Goal: Find specific page/section: Find specific page/section

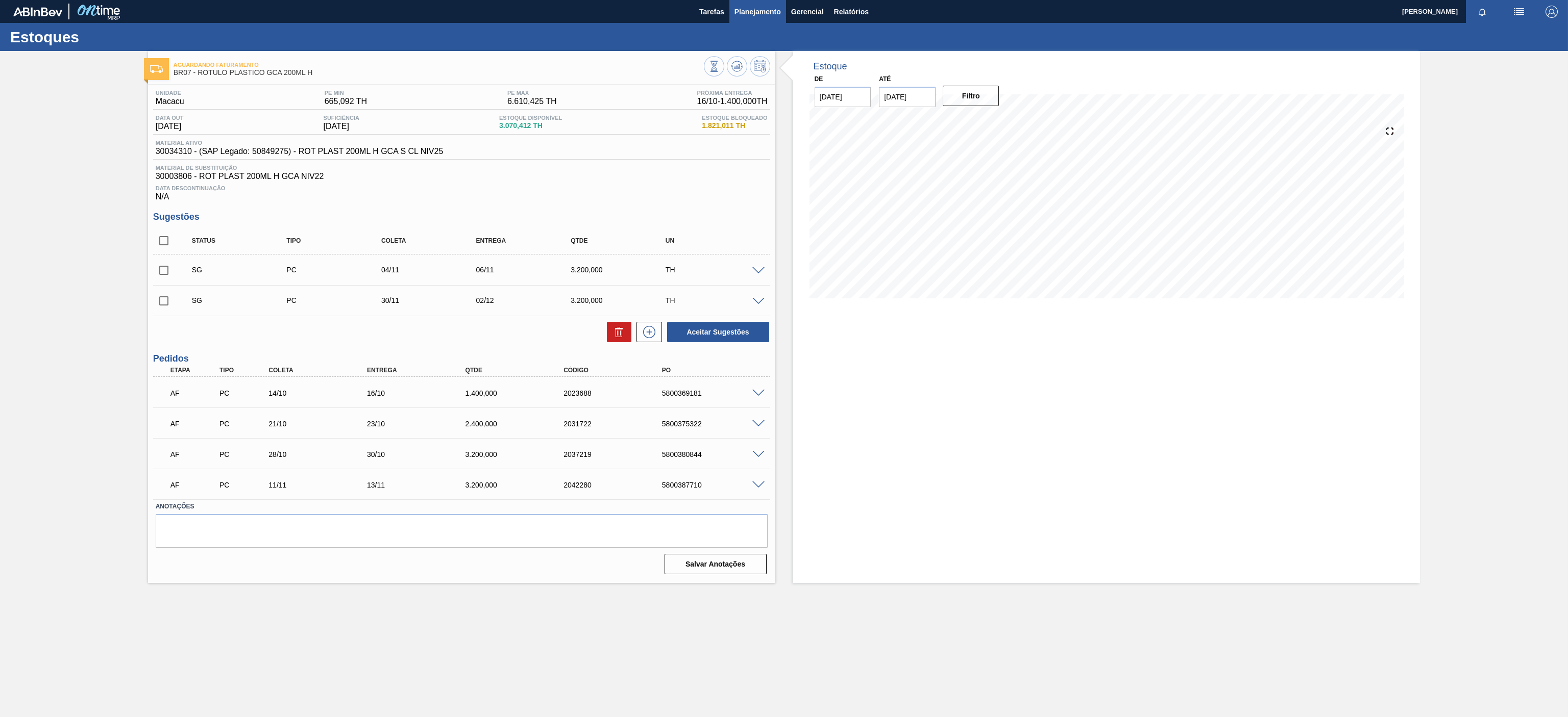
click at [752, 17] on button "Planejamento" at bounding box center [758, 12] width 57 height 23
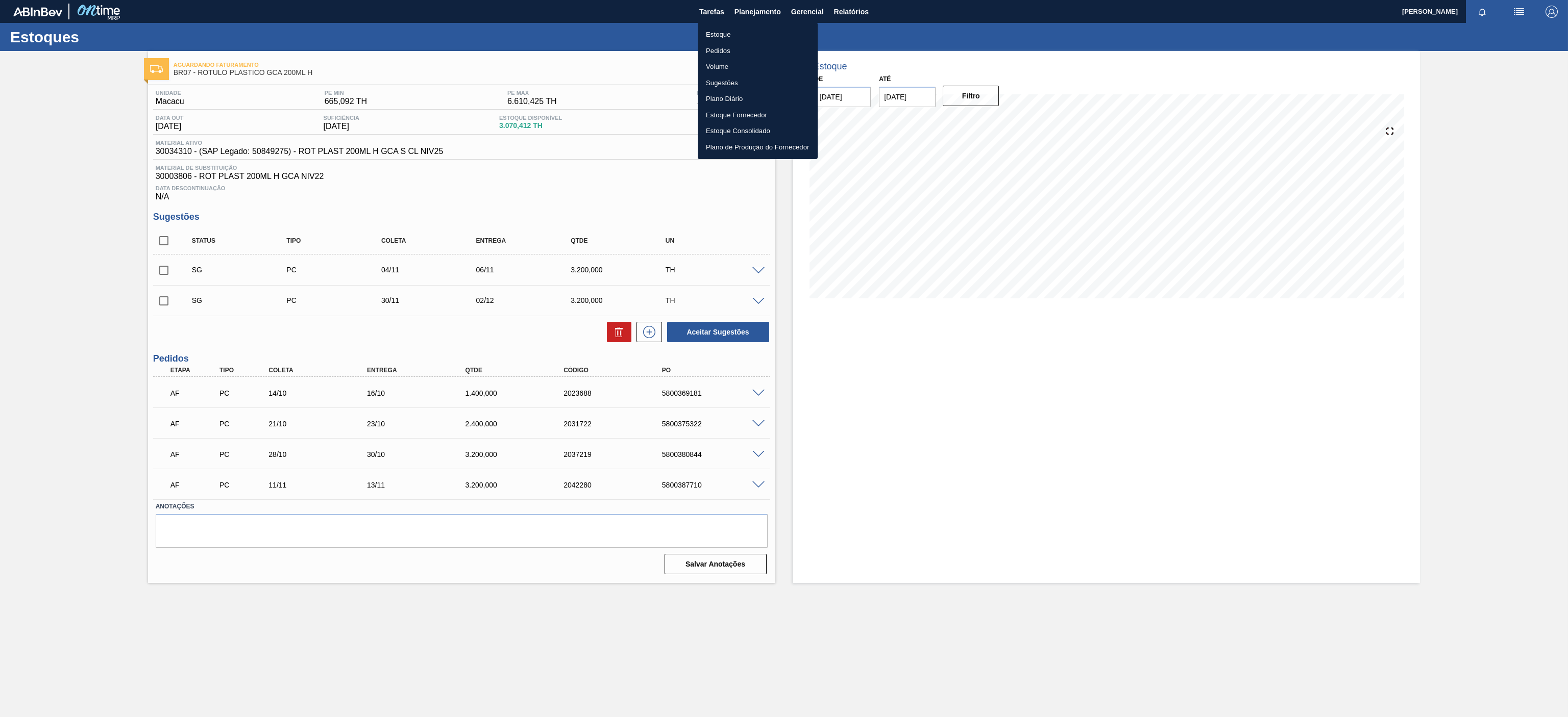
click at [734, 32] on li "Estoque" at bounding box center [758, 34] width 120 height 17
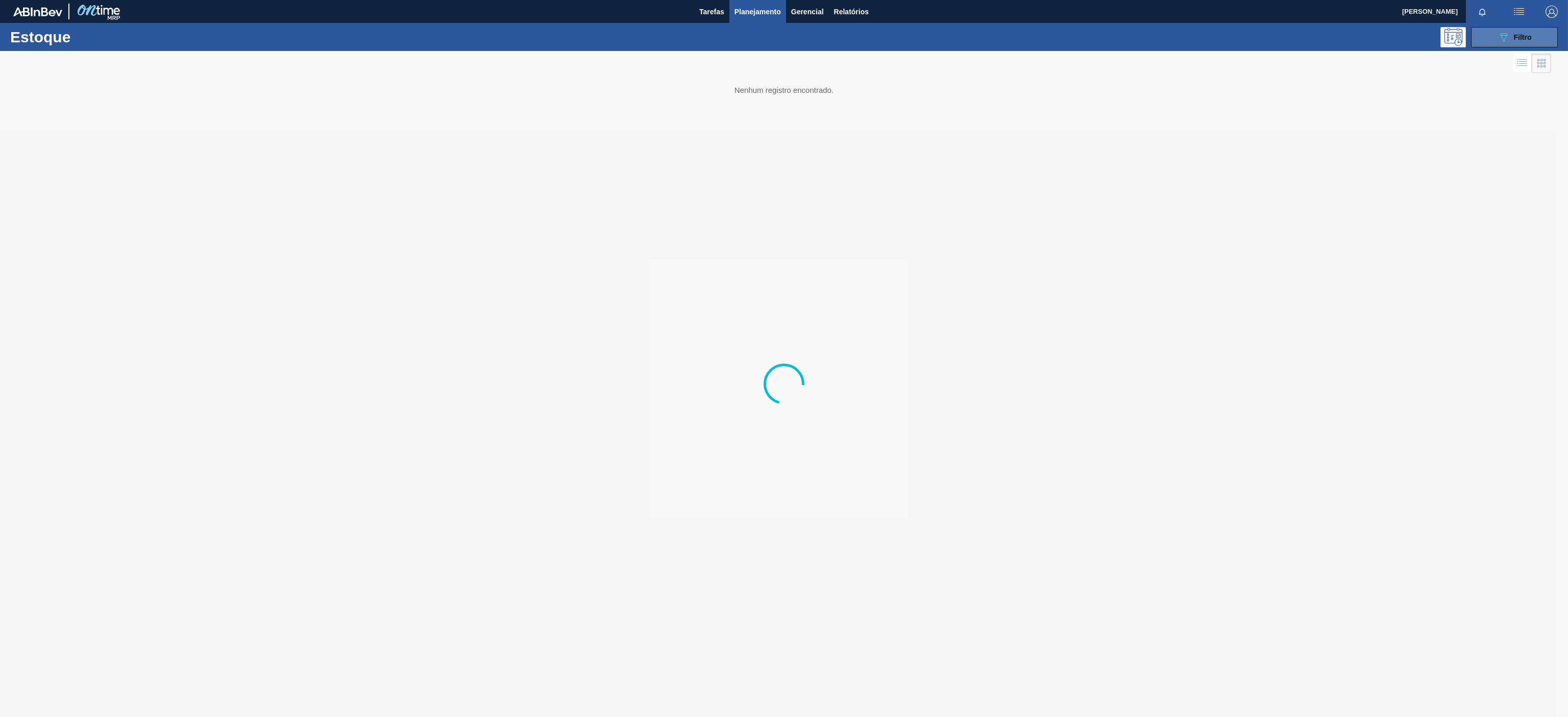
click at [1479, 28] on button "089F7B8B-B2A5-4AFE-B5C0-19BA573D28AC Filtro" at bounding box center [1514, 37] width 87 height 20
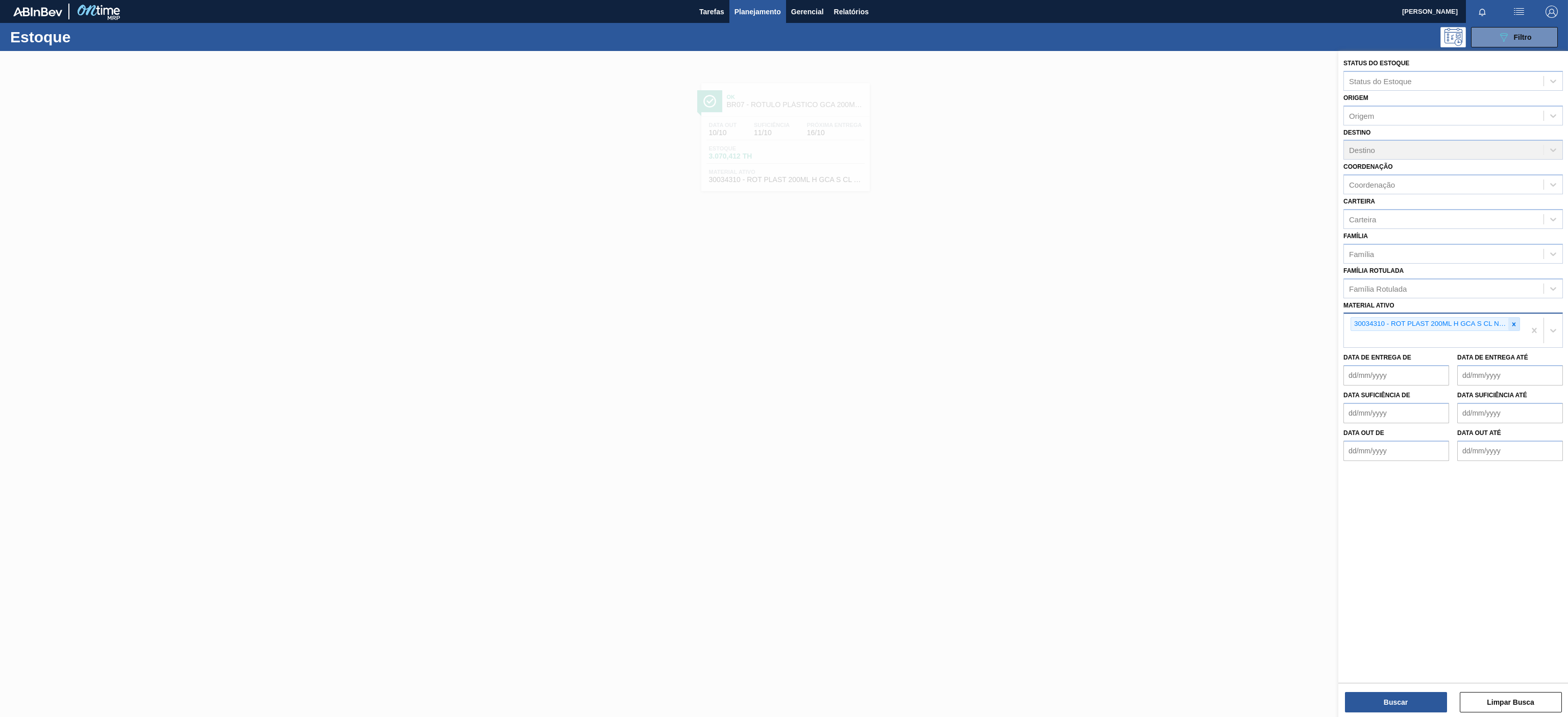
click at [1517, 319] on div at bounding box center [1514, 324] width 11 height 13
paste ativo "30009782"
type ativo "30009782"
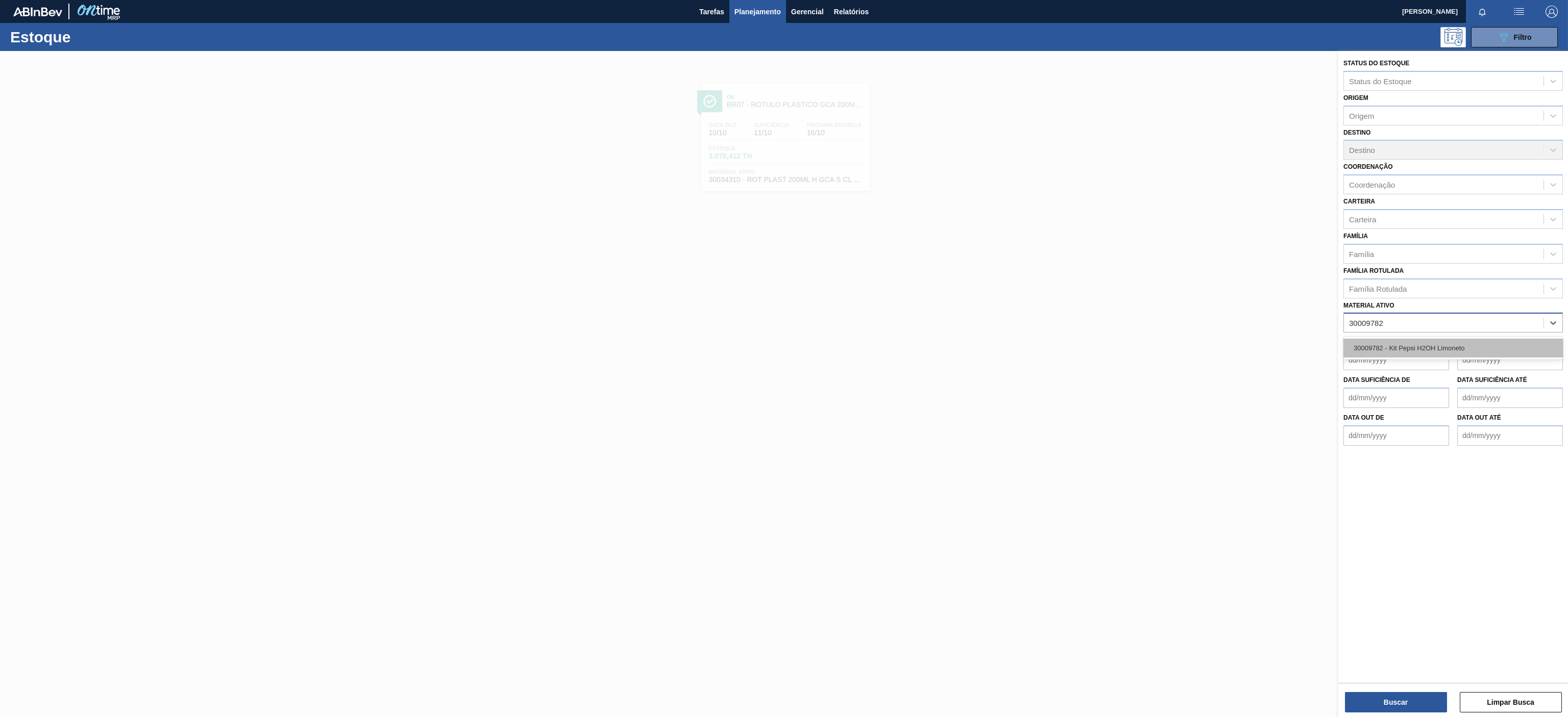
click at [1422, 345] on div "30009782 - Kit Pepsi H2OH Limoneto" at bounding box center [1453, 348] width 220 height 19
click at [1413, 705] on button "Buscar" at bounding box center [1395, 702] width 102 height 20
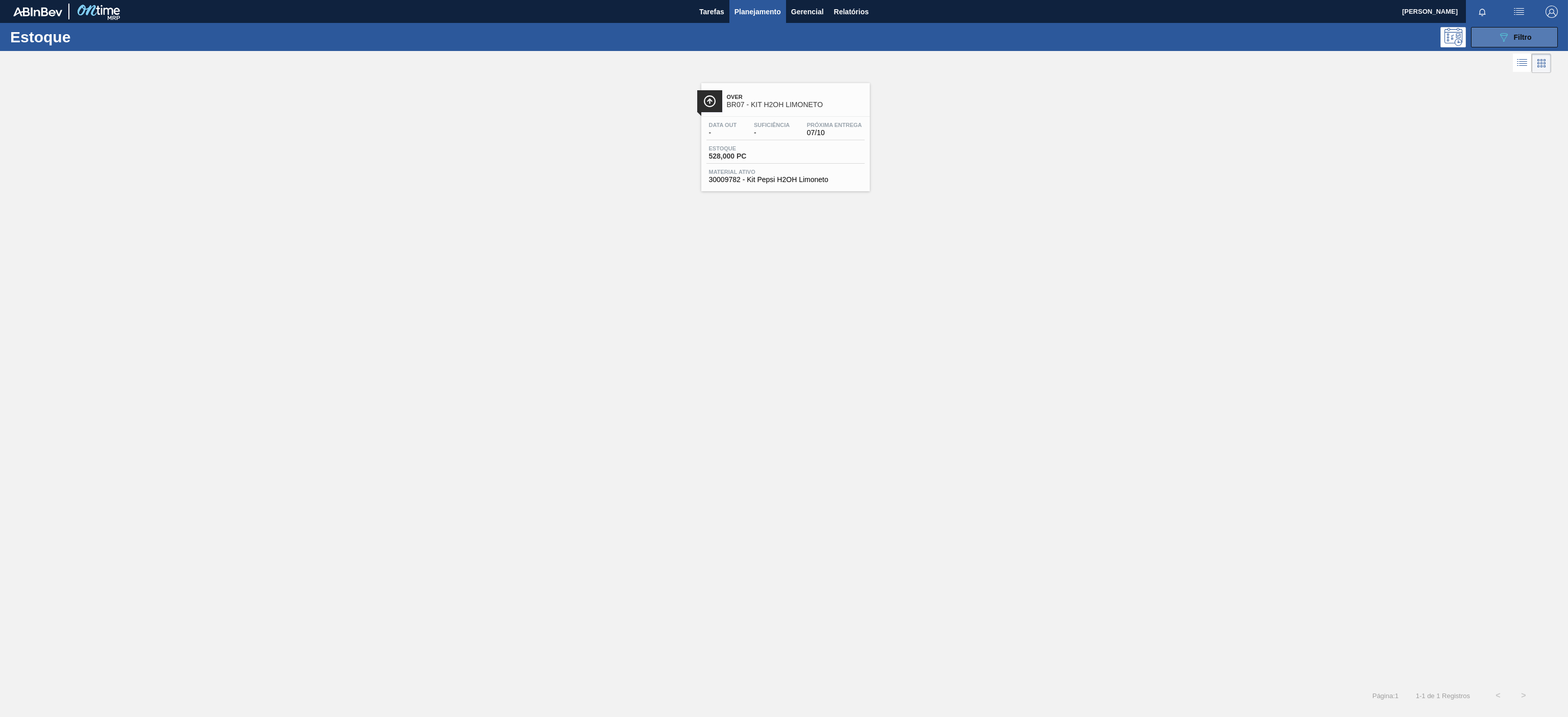
click at [1515, 38] on span "Filtro" at bounding box center [1522, 37] width 18 height 8
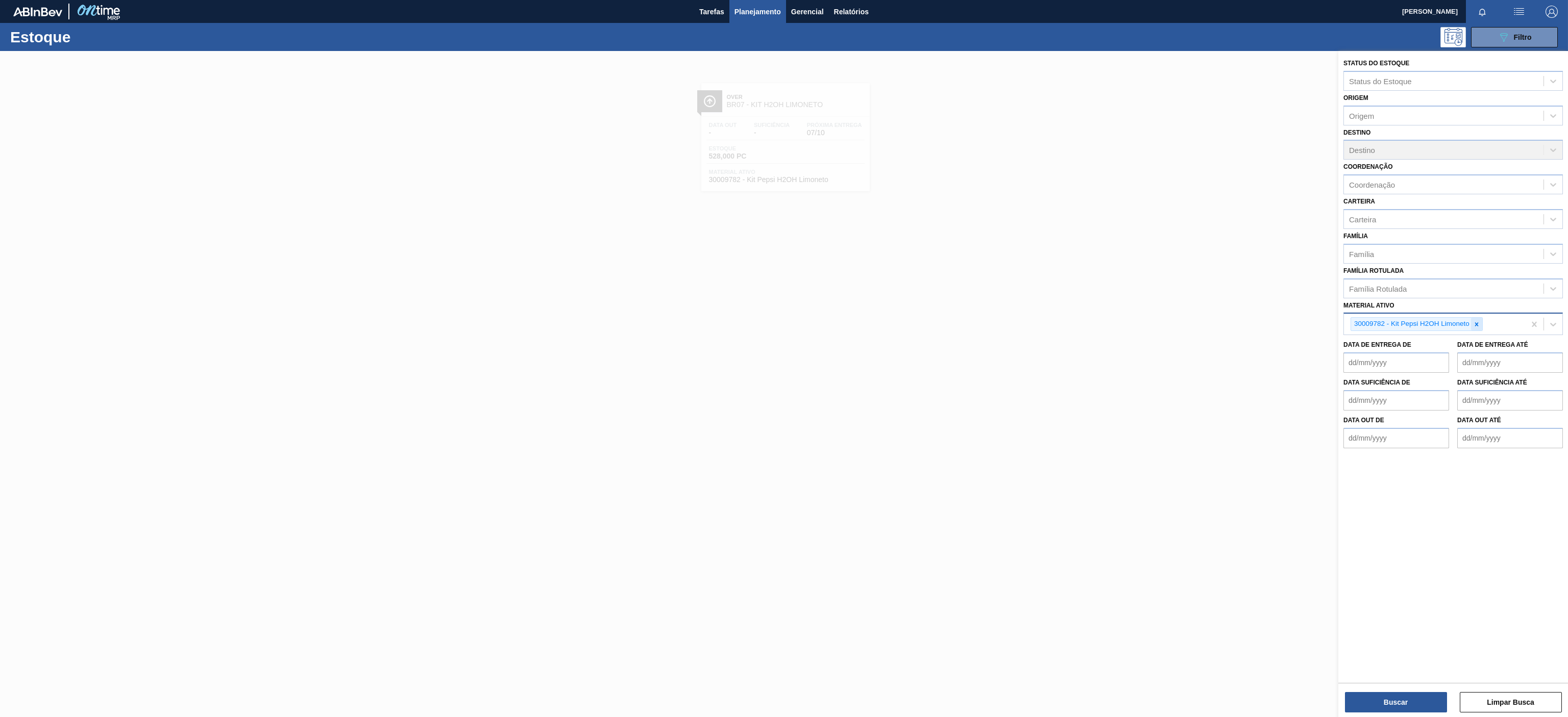
click at [1476, 324] on icon at bounding box center [1477, 325] width 7 height 7
paste ativo "30003188"
type ativo "30003188"
click at [1415, 347] on div "30003188 - TAMPA AL.CDL;PRATEADA;LATA-AUTOMATICA;" at bounding box center [1453, 348] width 220 height 19
click at [1379, 694] on button "Buscar" at bounding box center [1395, 702] width 102 height 20
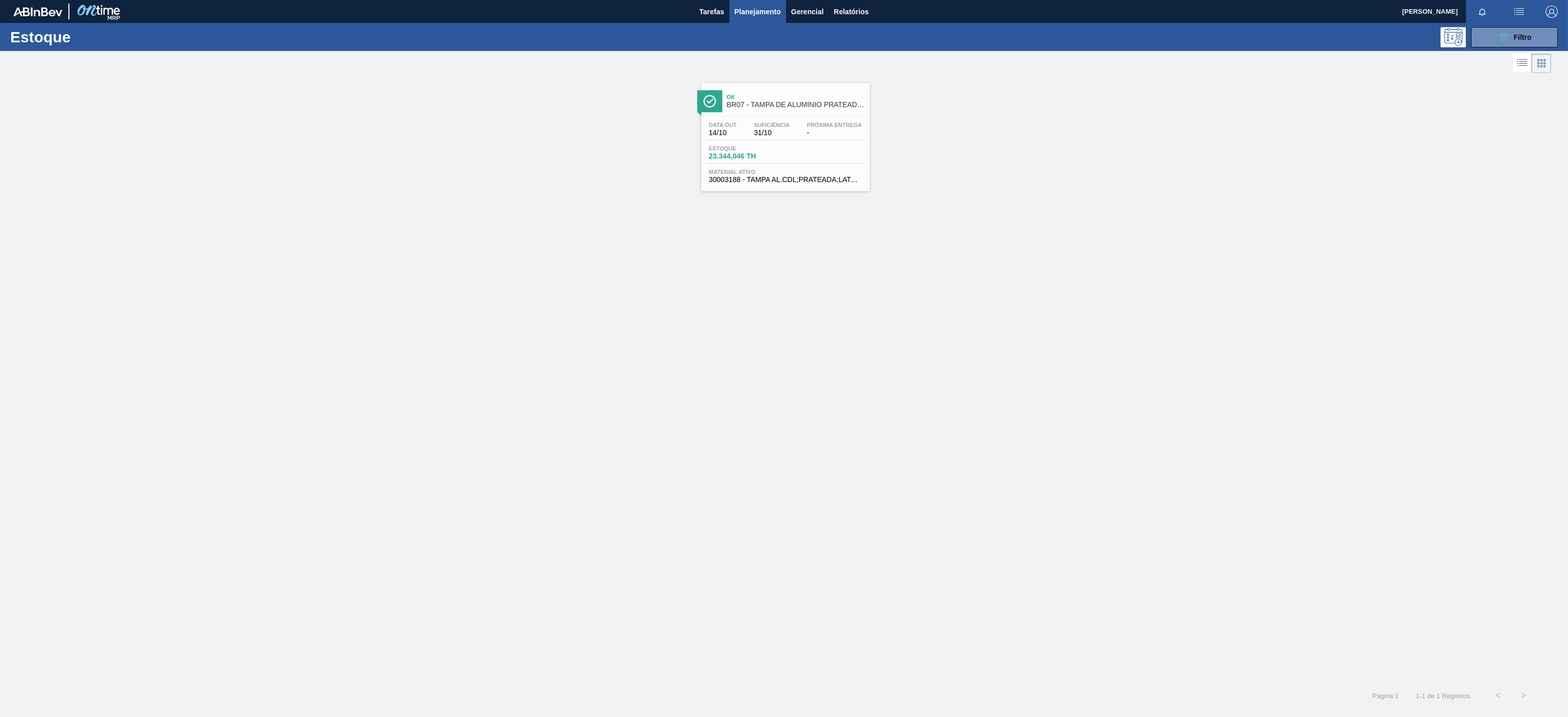
click at [807, 117] on div "Ok BR07 - TAMPA DE ALUMÍNIO PRATEADA BALL CDL Data out 14/10 Suficiência 31/10 …" at bounding box center [785, 137] width 168 height 108
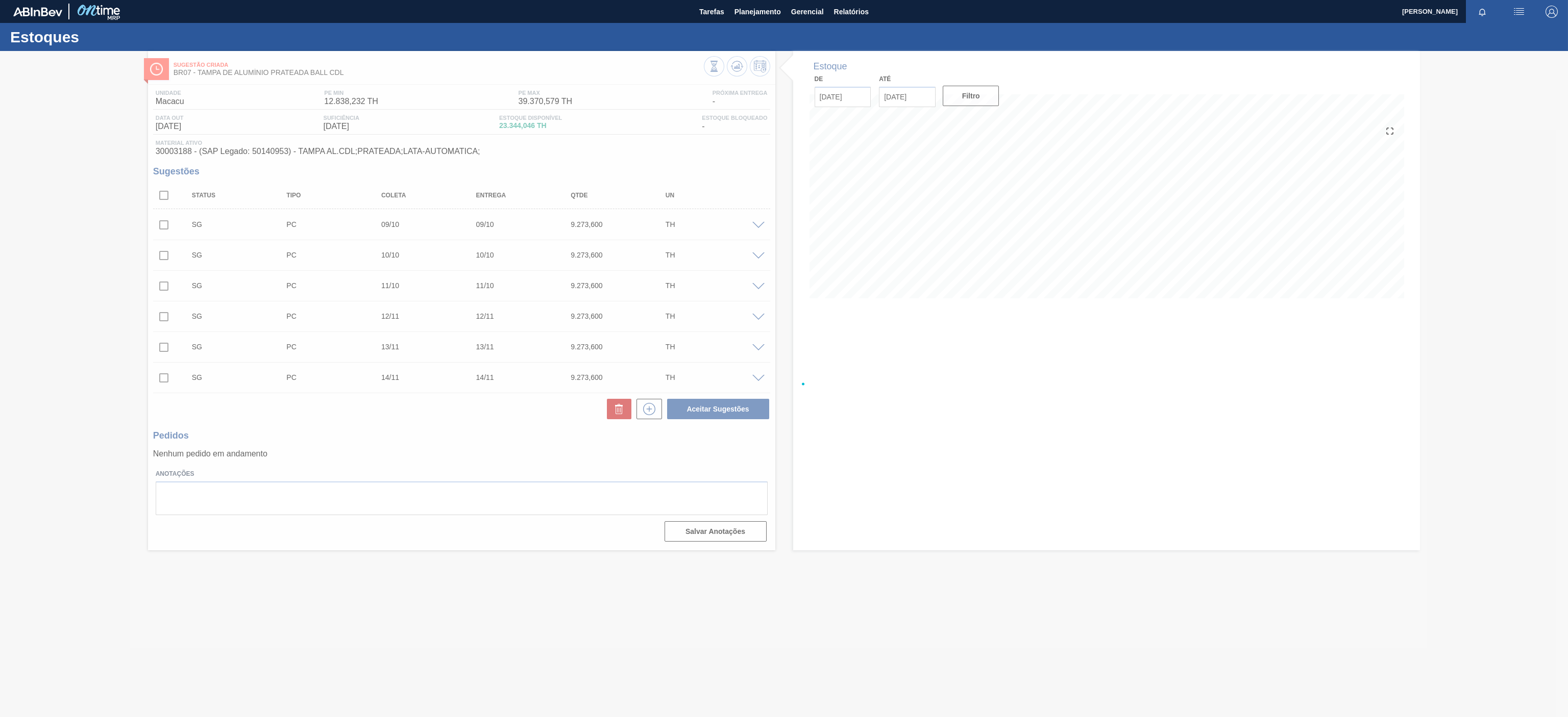
click at [93, 109] on div at bounding box center [784, 384] width 1568 height 666
click at [71, 86] on div at bounding box center [784, 384] width 1568 height 666
click at [747, 10] on span "Planejamento" at bounding box center [758, 12] width 47 height 12
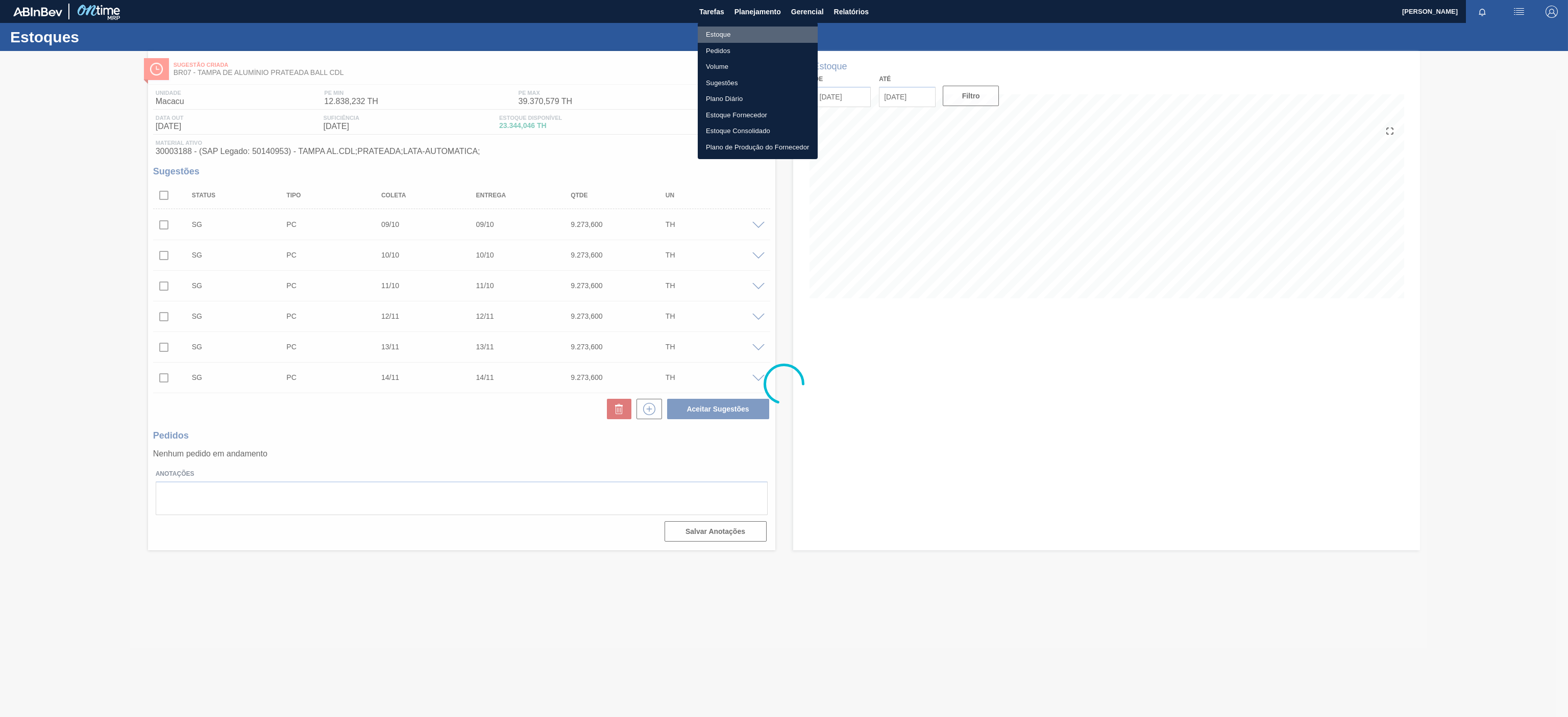
click at [717, 35] on li "Estoque" at bounding box center [758, 34] width 120 height 17
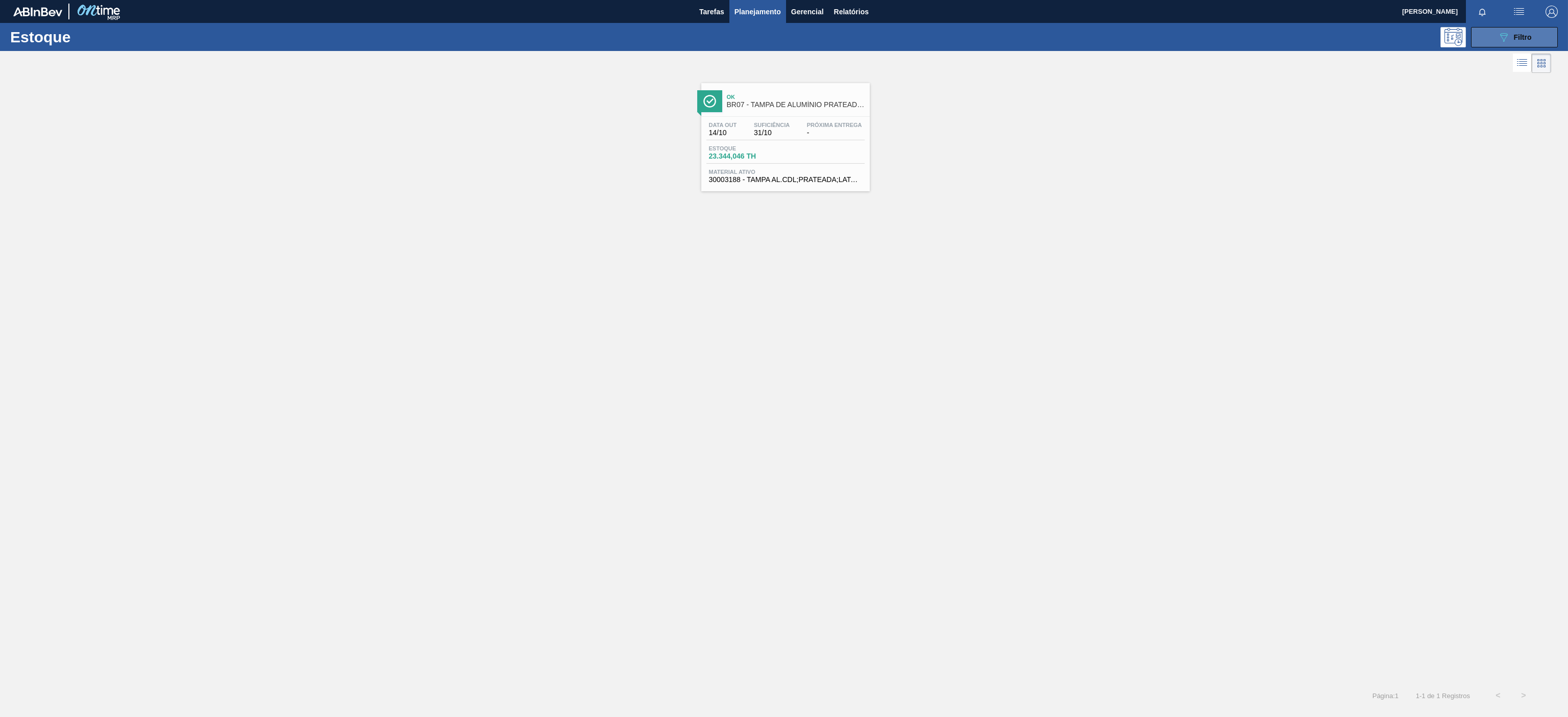
click at [1510, 35] on div "089F7B8B-B2A5-4AFE-B5C0-19BA573D28AC Filtro" at bounding box center [1515, 37] width 34 height 12
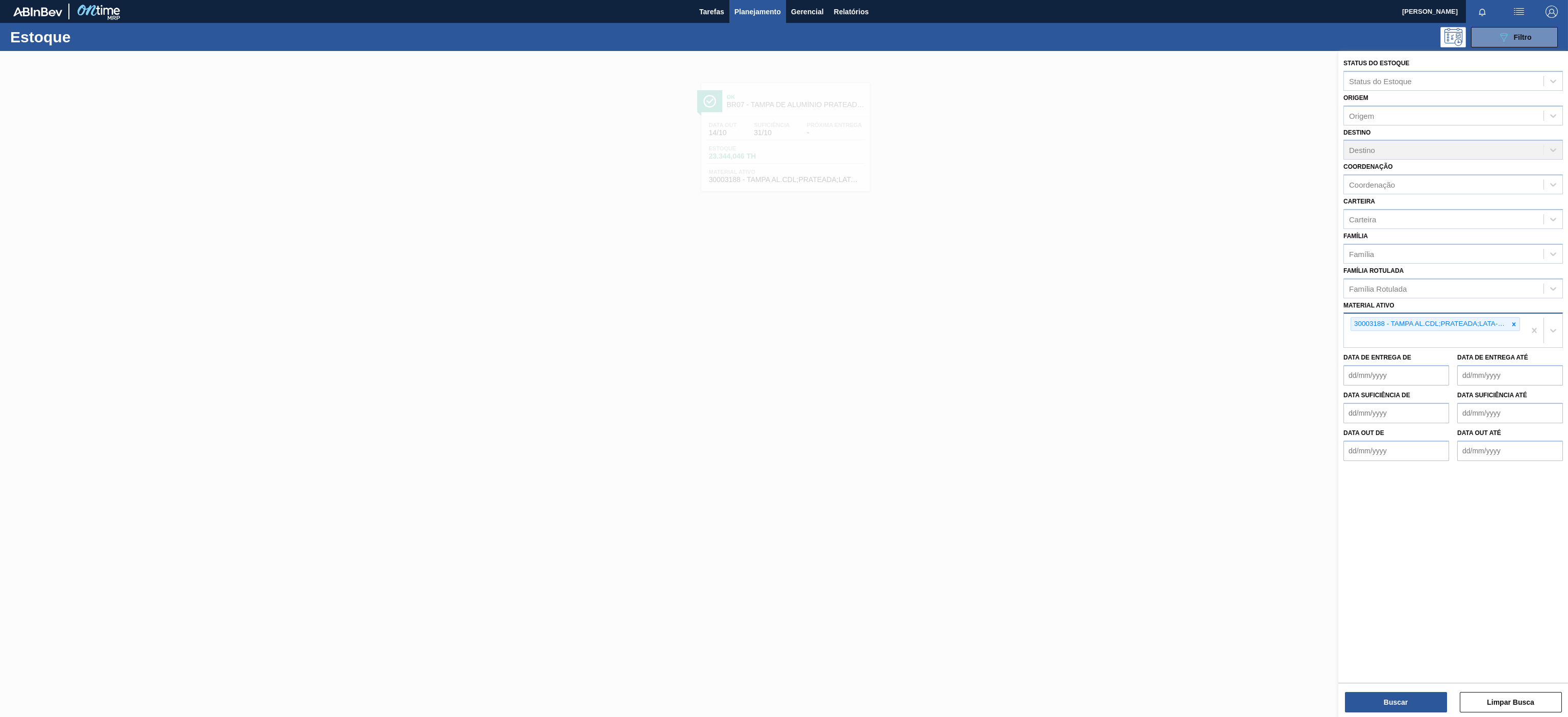
click at [1513, 334] on div "30003188 - TAMPA AL.CDL;PRATEADA;LATA-AUTOMATICA;" at bounding box center [1435, 330] width 181 height 34
click at [1515, 331] on div "30003188 - TAMPA AL.CDL;PRATEADA;LATA-AUTOMATICA;" at bounding box center [1435, 324] width 170 height 14
click at [1514, 327] on icon at bounding box center [1514, 325] width 7 height 7
paste ativo "30003189"
type ativo "30003189"
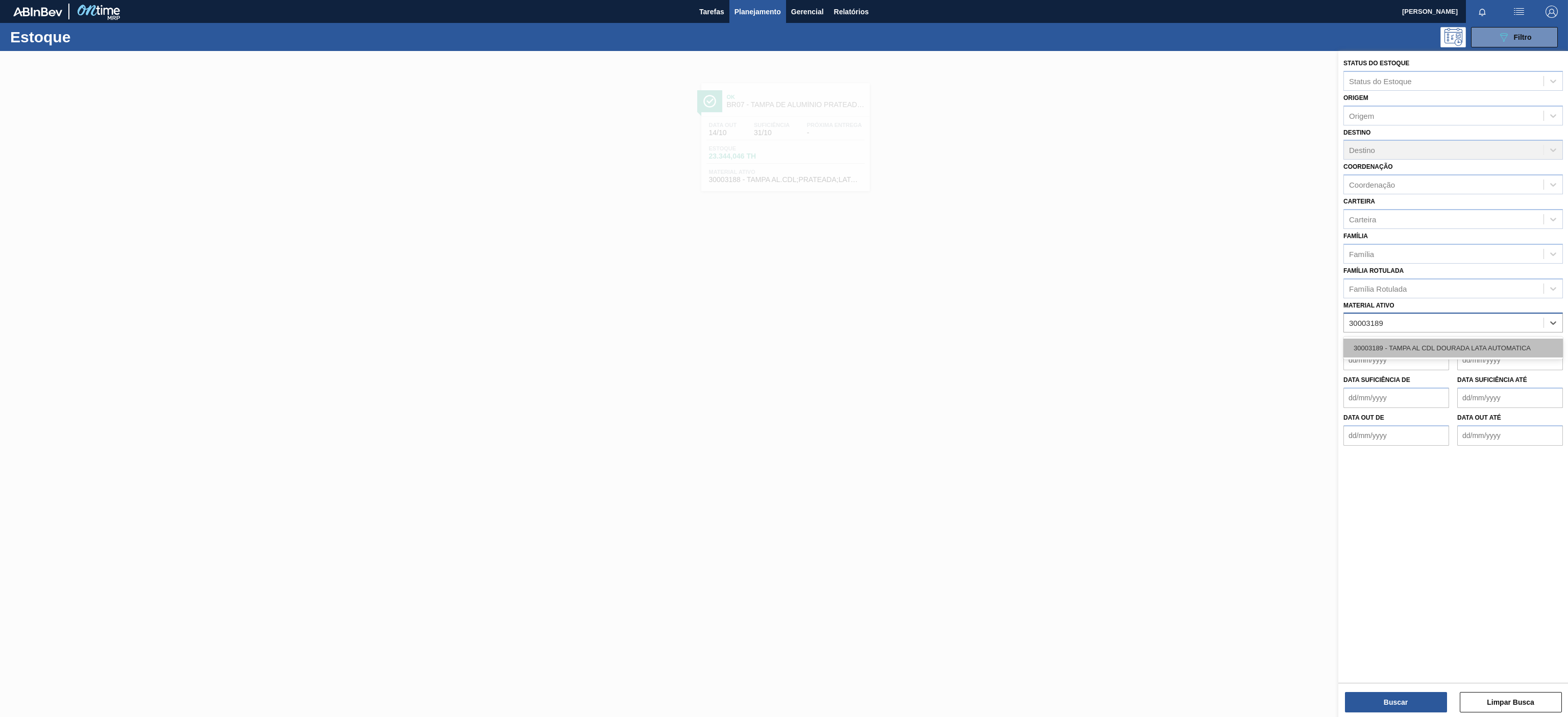
click at [1427, 344] on div "30003189 - TAMPA AL CDL DOURADA LATA AUTOMATICA" at bounding box center [1453, 348] width 220 height 19
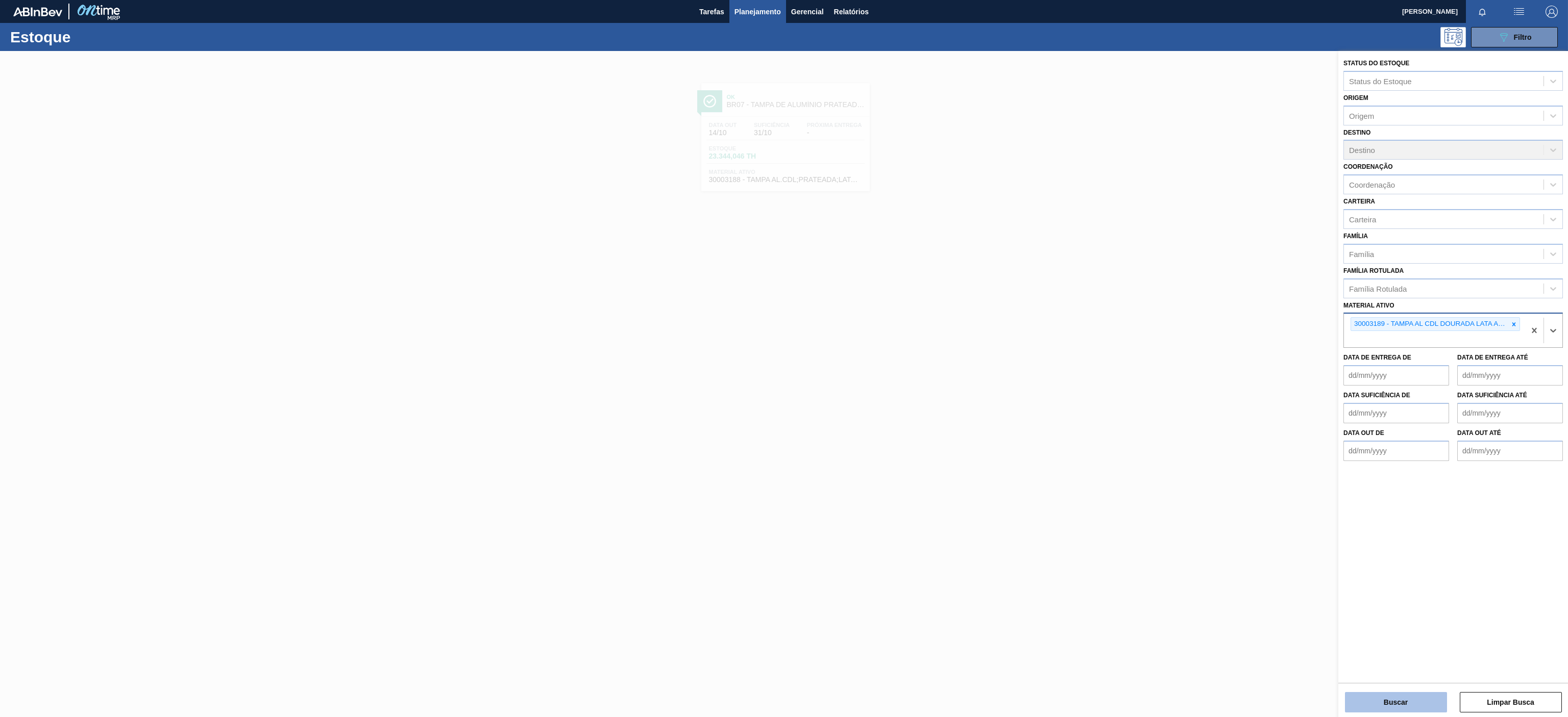
click at [1372, 702] on button "Buscar" at bounding box center [1395, 702] width 102 height 20
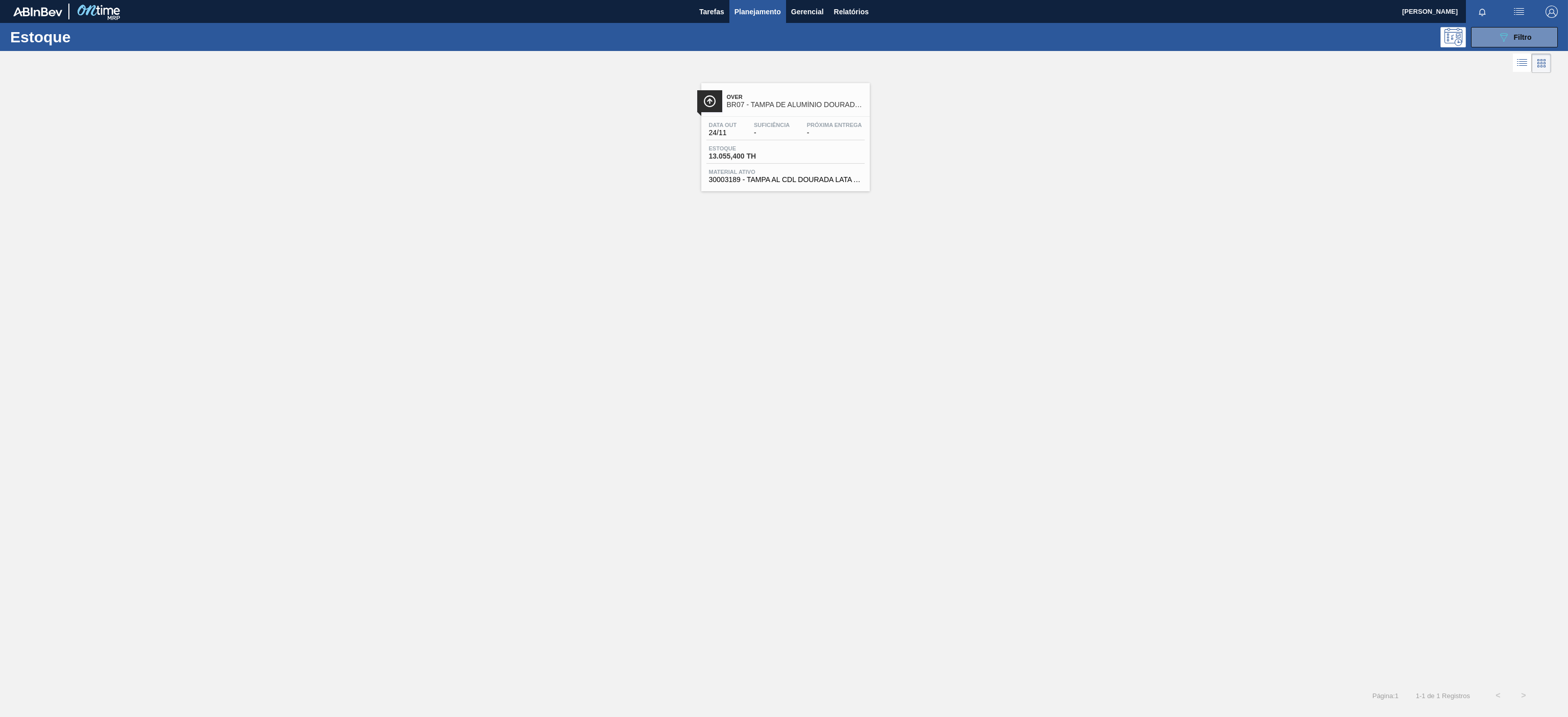
click at [780, 103] on span "BR07 - TAMPA DE ALUMÍNIO DOURADA BALL CDL" at bounding box center [795, 105] width 138 height 8
